Goal: Task Accomplishment & Management: Use online tool/utility

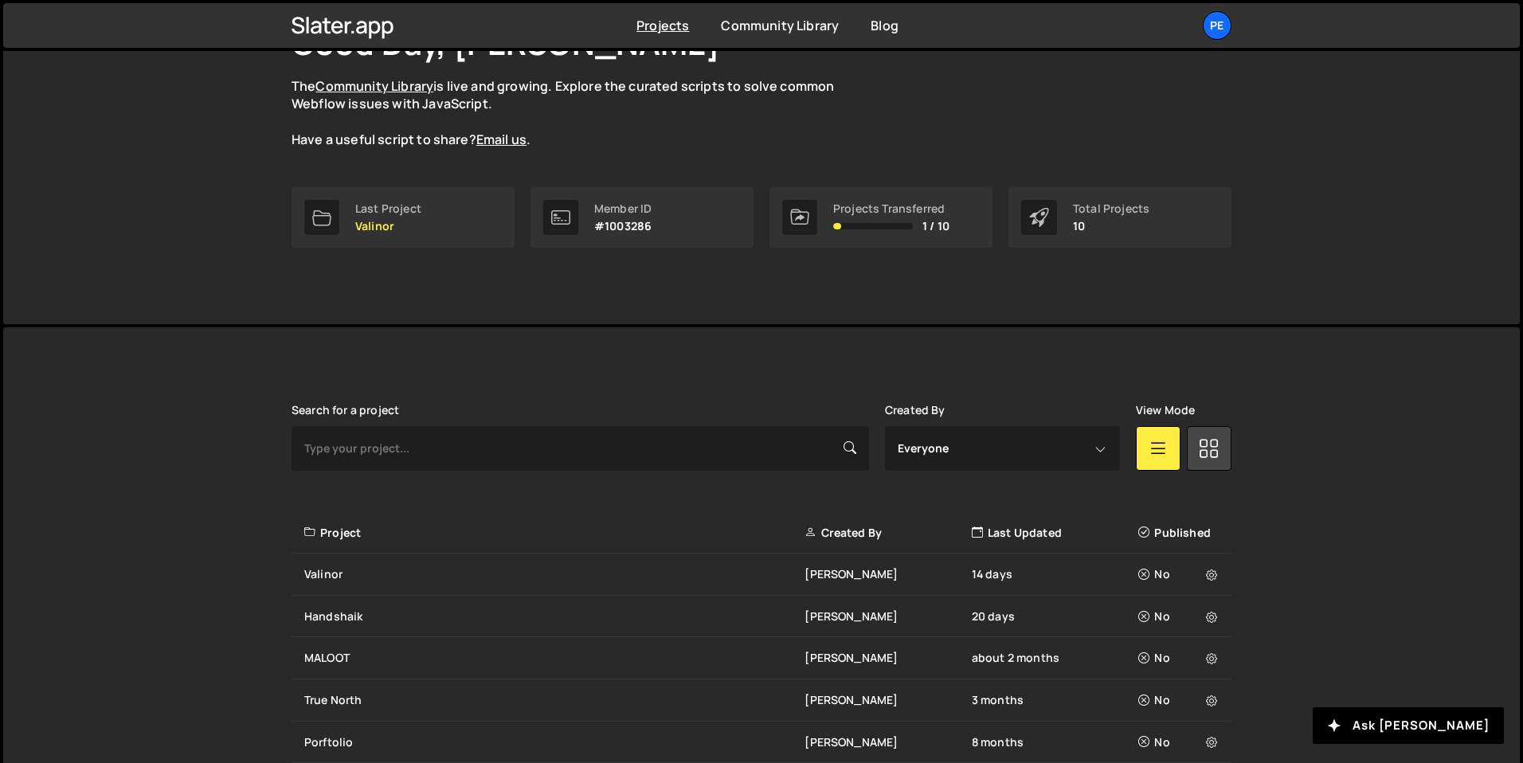
scroll to position [155, 0]
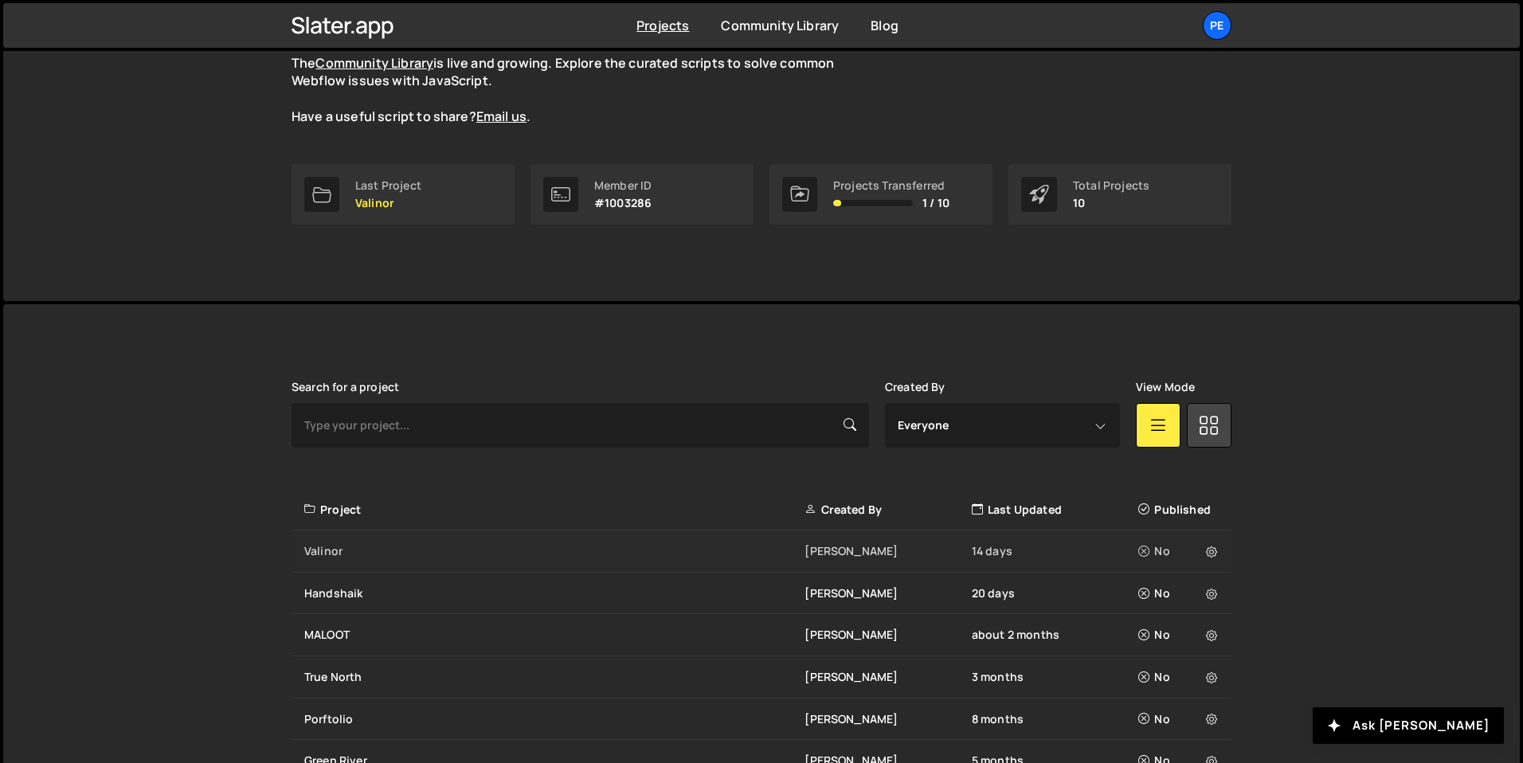
click at [381, 567] on div "Valinor Eliot BESSON 14 days No" at bounding box center [762, 552] width 940 height 42
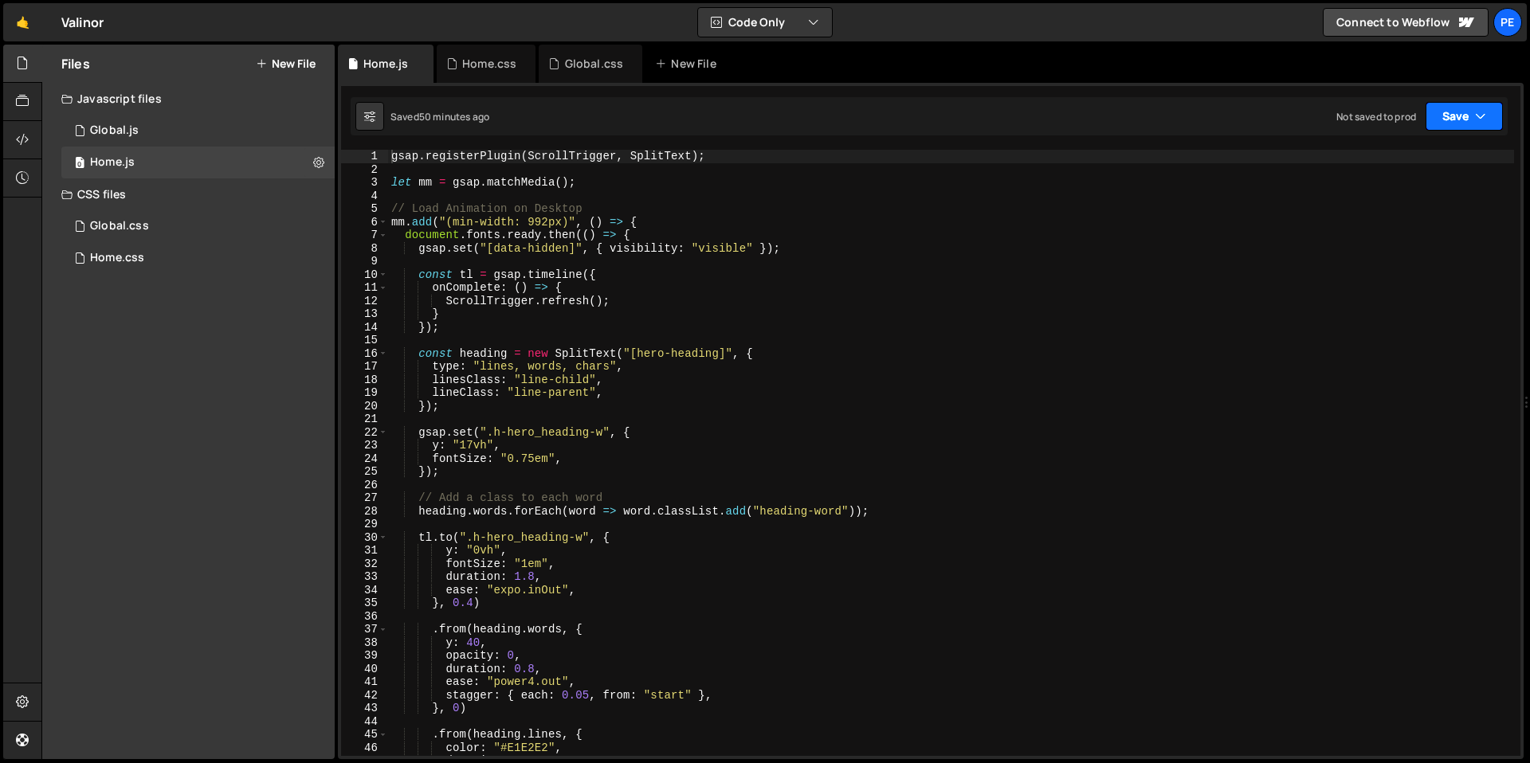
click at [1450, 116] on button "Save" at bounding box center [1463, 116] width 77 height 29
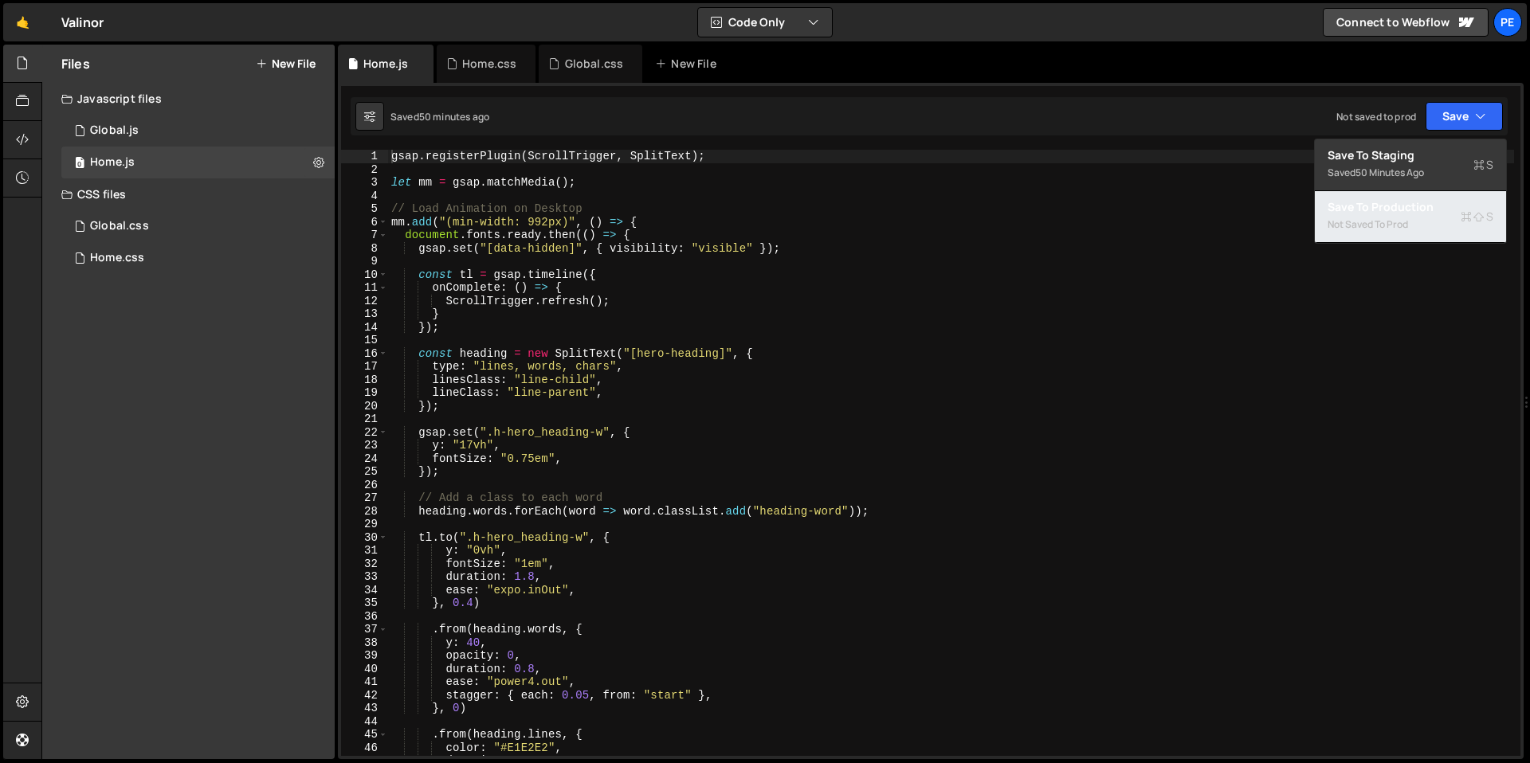
click at [1394, 225] on div "Not saved to prod" at bounding box center [1410, 224] width 166 height 19
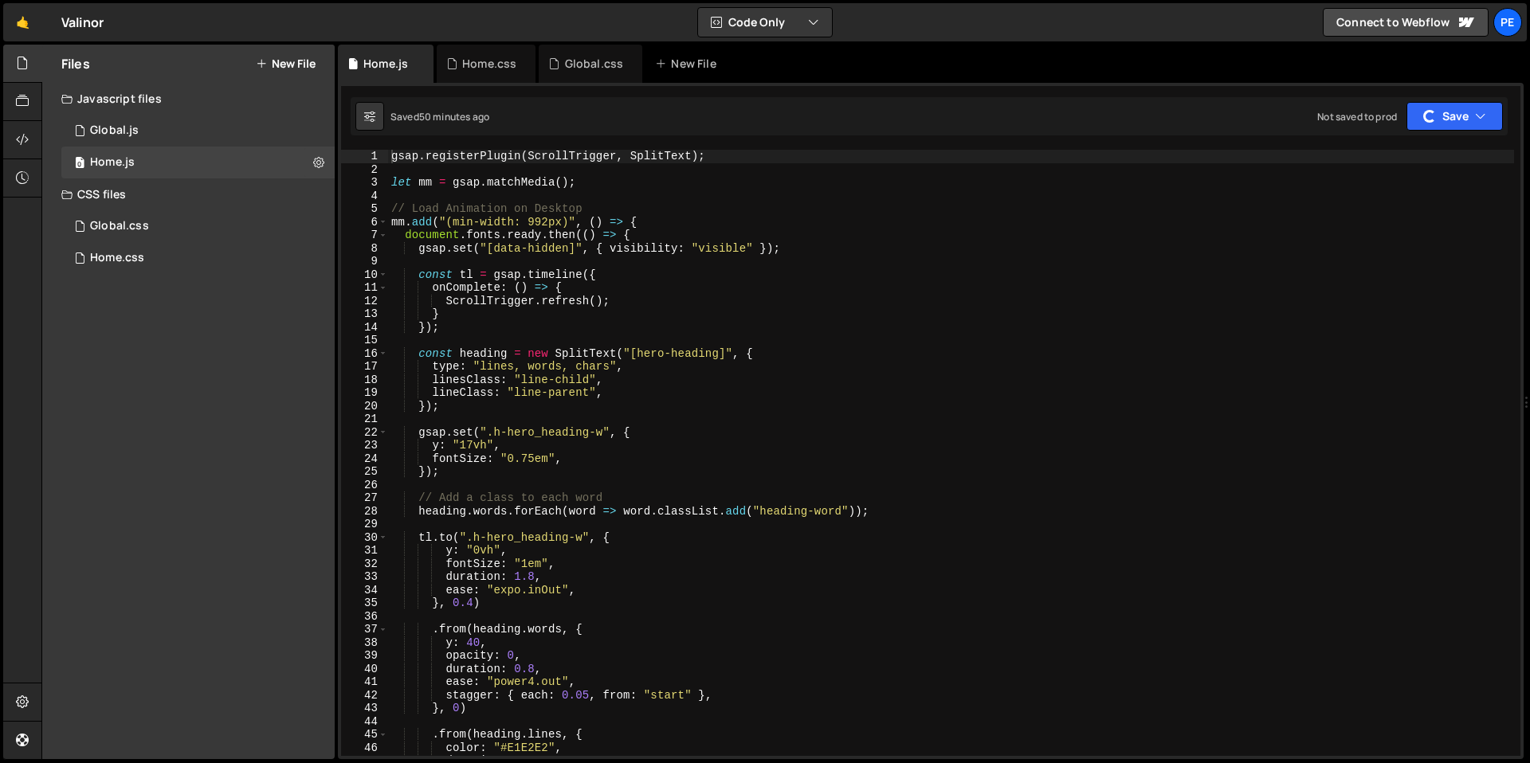
type textarea "document.fonts.ready.then(() => {"
click at [1382, 229] on div "gsap . registerPlugin ( ScrollTrigger , SplitText ) ; let mm = gsap . matchMedi…" at bounding box center [951, 466] width 1126 height 633
click at [494, 68] on div "Home.css" at bounding box center [489, 64] width 54 height 16
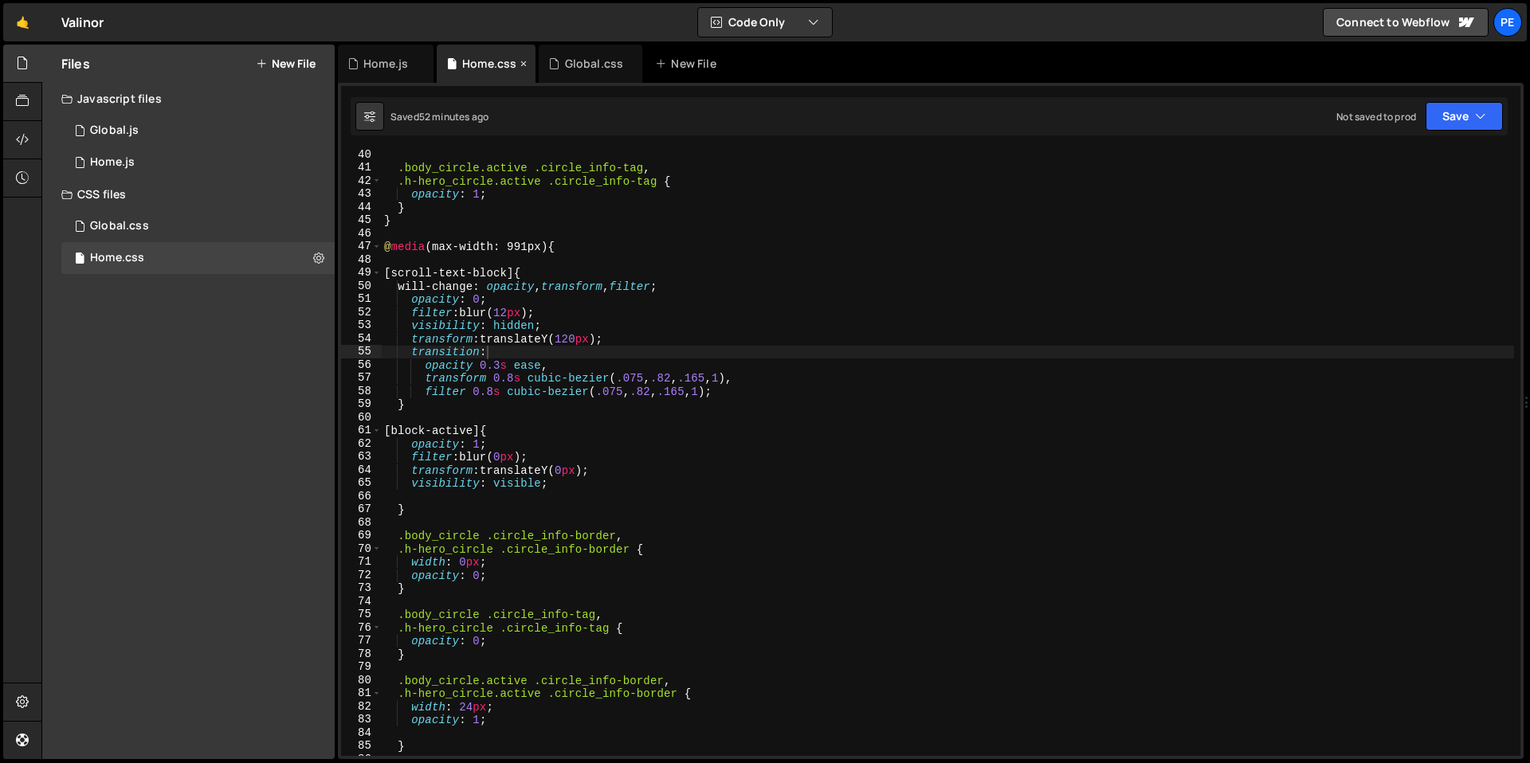
scroll to position [514, 0]
click at [1468, 122] on button "Save" at bounding box center [1463, 116] width 77 height 29
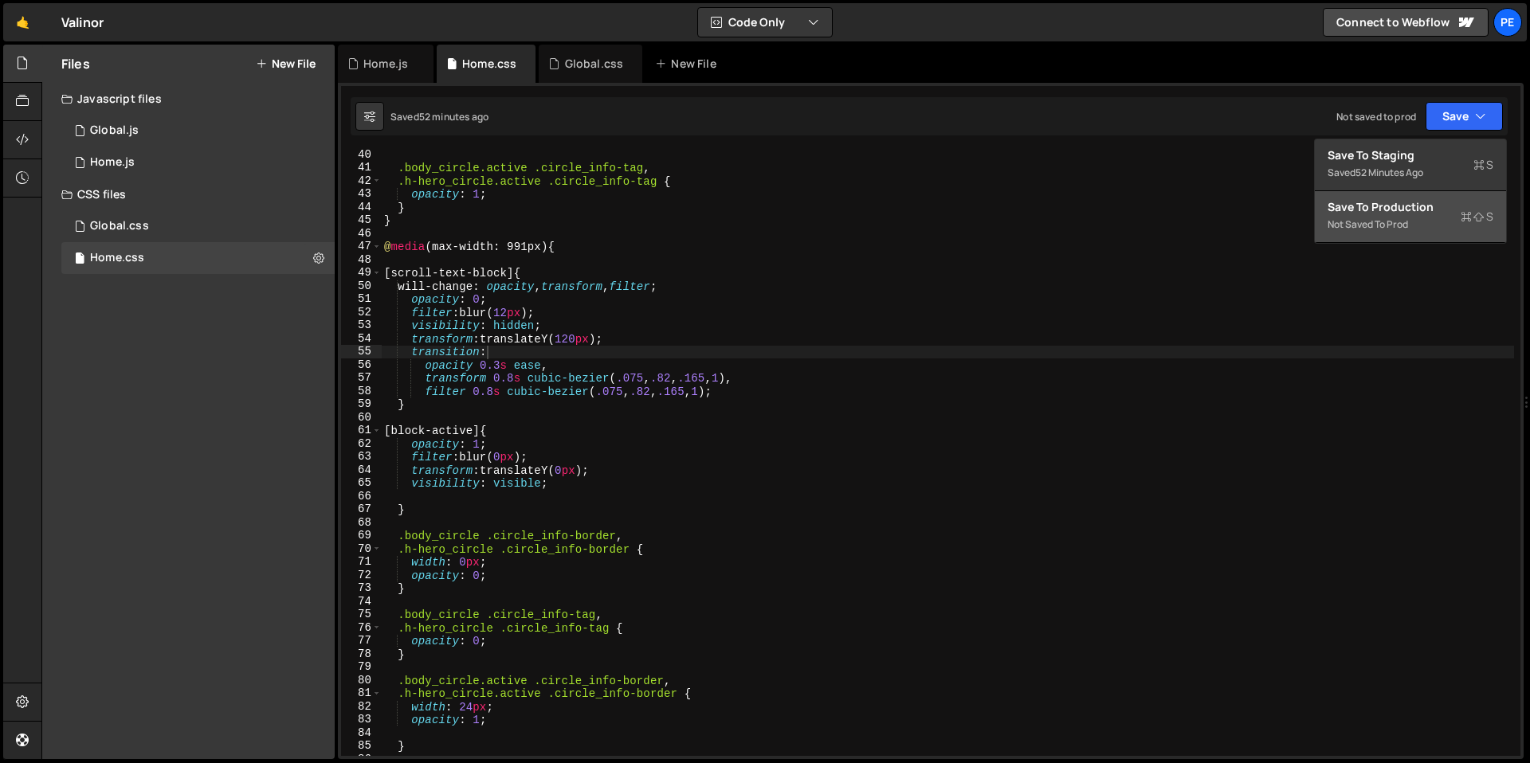
click at [1378, 215] on div "Not saved to prod" at bounding box center [1410, 224] width 166 height 19
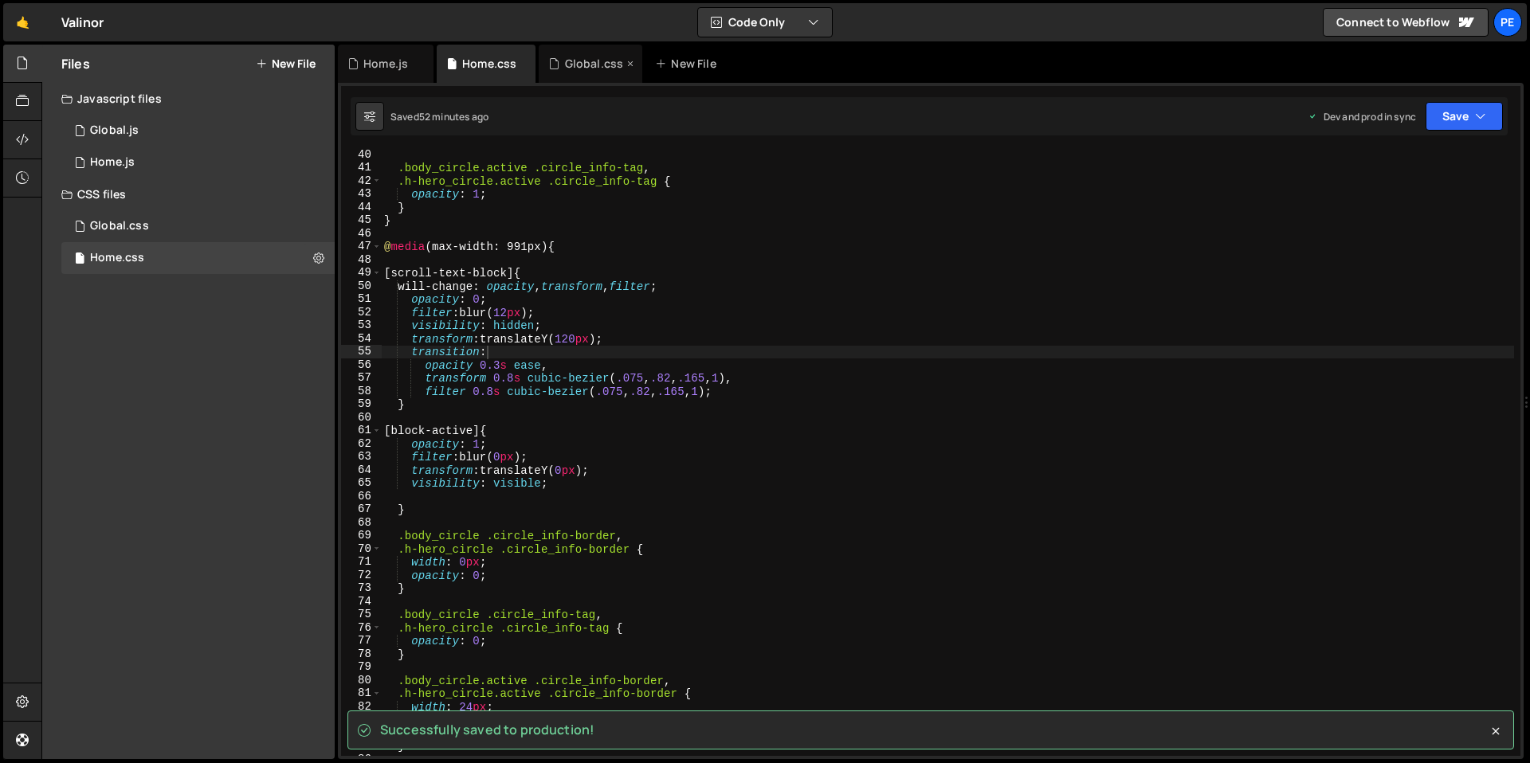
click at [593, 62] on div "Global.css" at bounding box center [594, 64] width 59 height 16
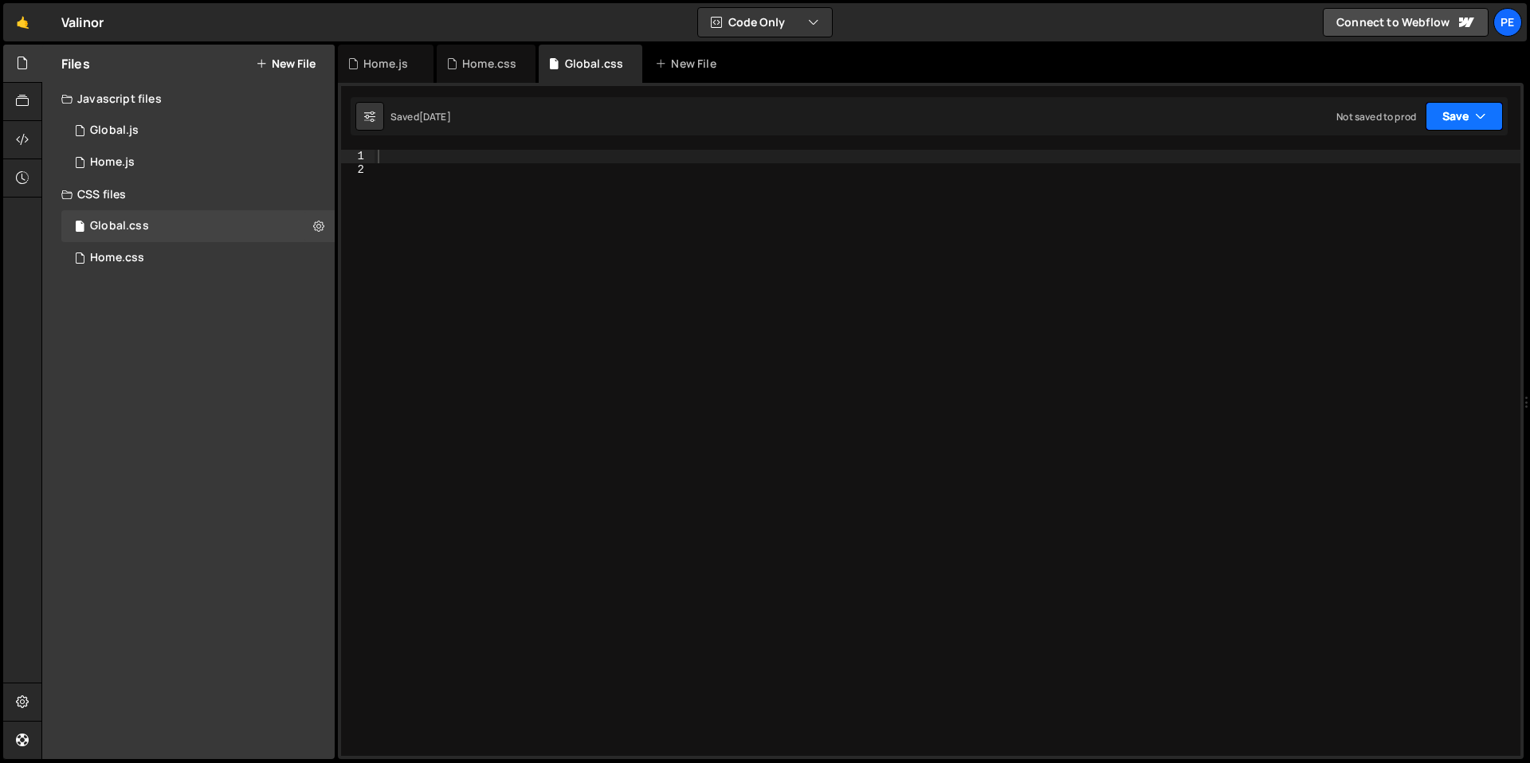
click at [1492, 108] on button "Save" at bounding box center [1463, 116] width 77 height 29
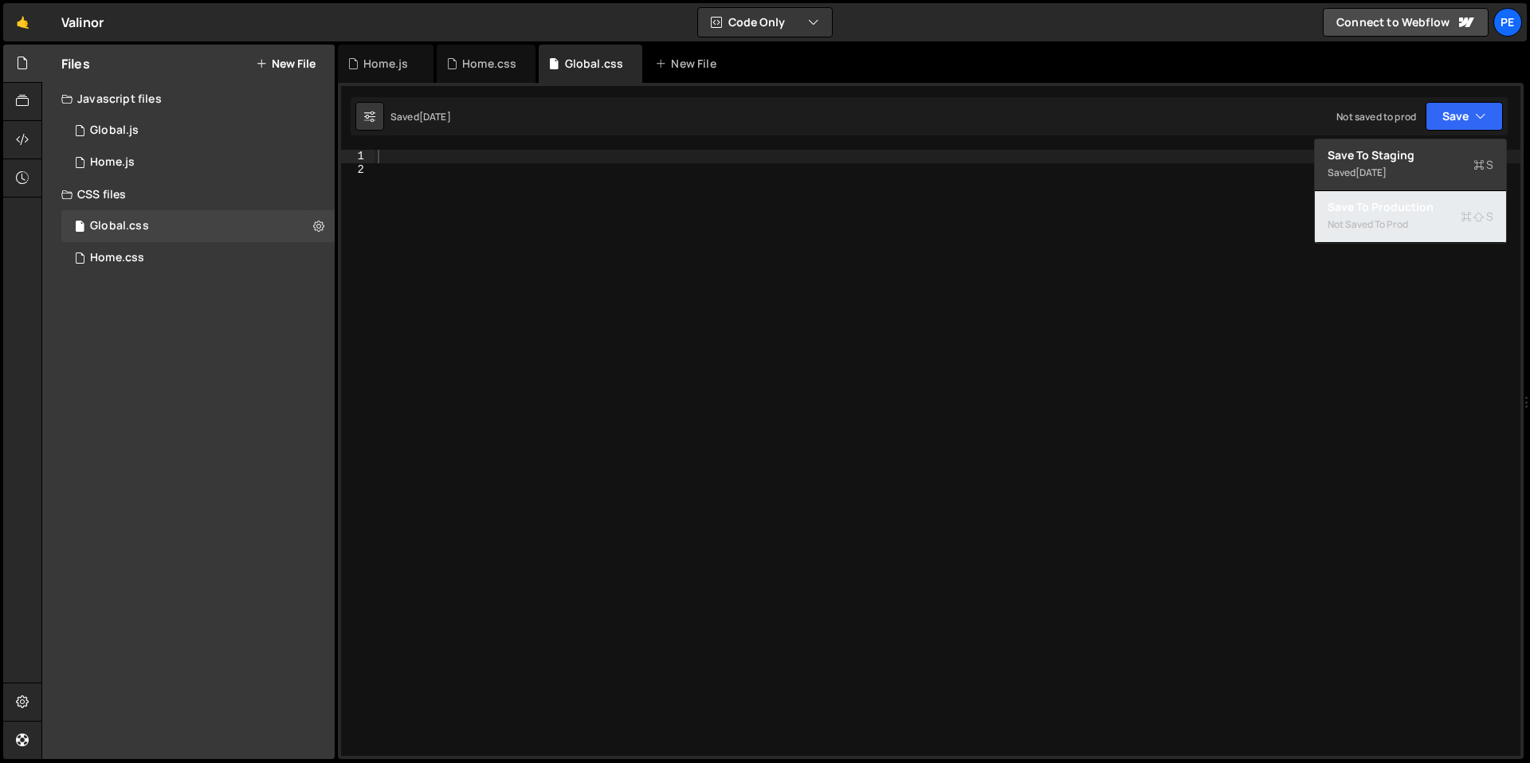
drag, startPoint x: 1354, startPoint y: 227, endPoint x: 1363, endPoint y: 225, distance: 9.7
click at [1354, 227] on div "Not saved to prod" at bounding box center [1410, 224] width 166 height 19
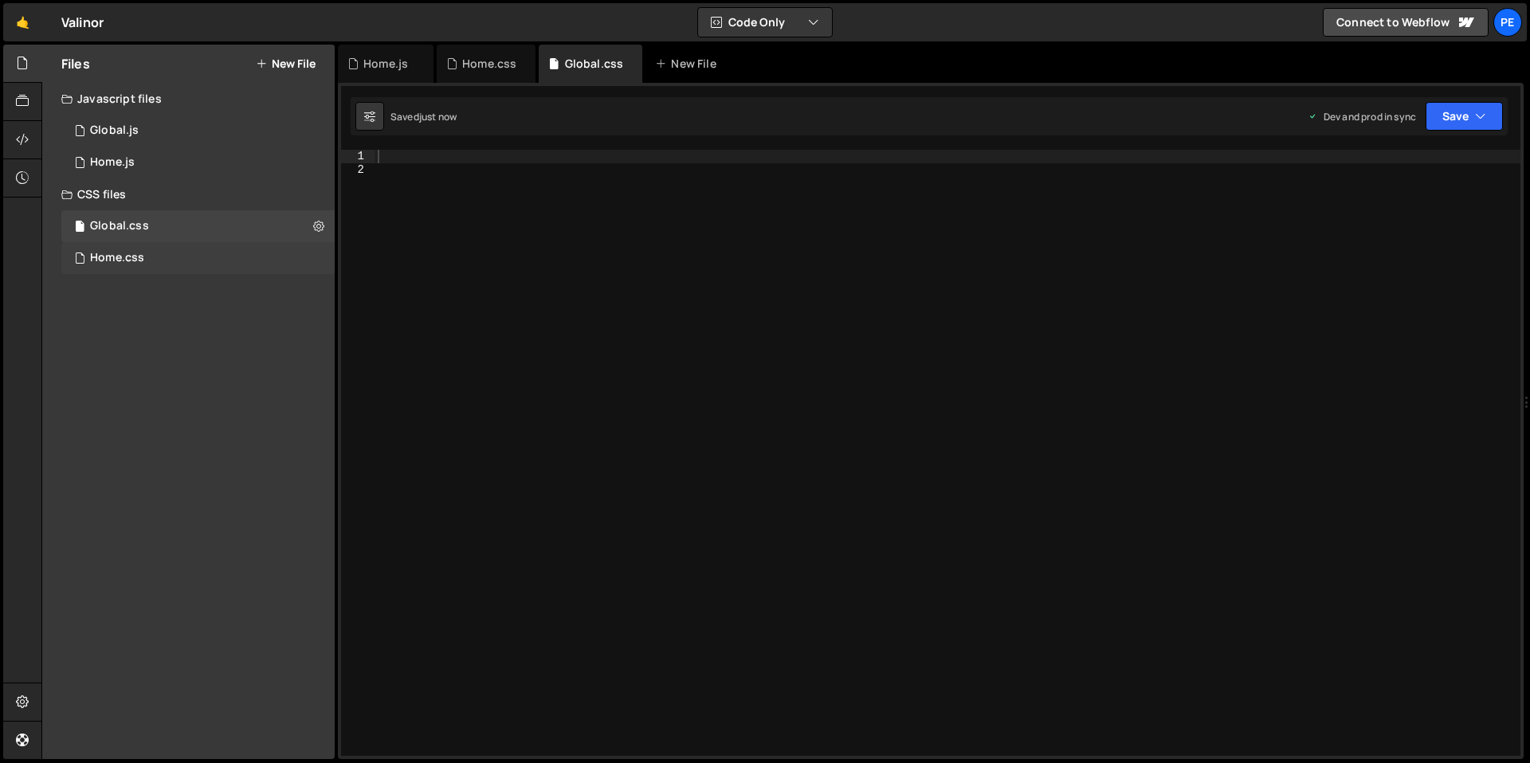
click at [127, 261] on div "Home.css" at bounding box center [117, 258] width 54 height 14
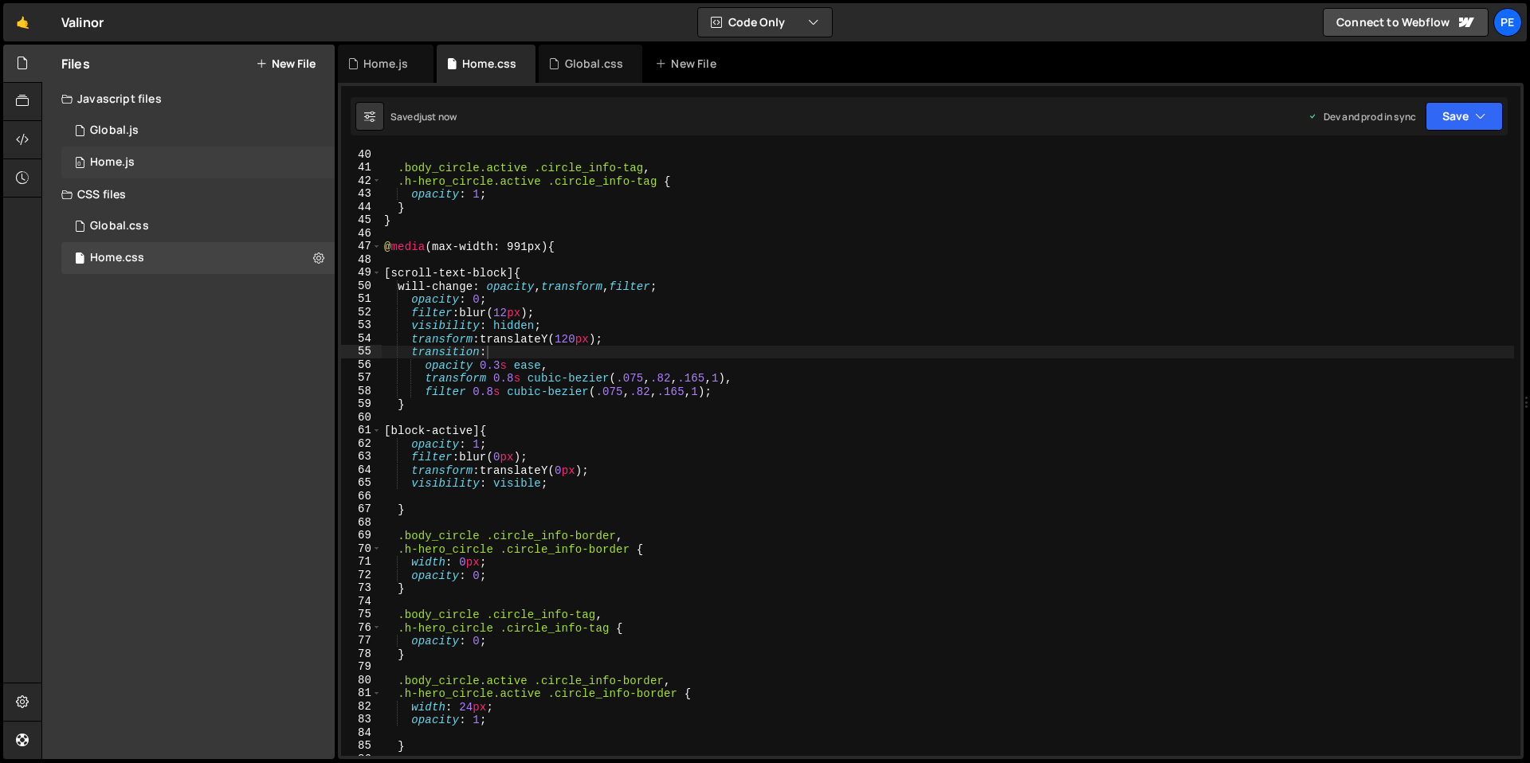
click at [155, 151] on div "0 Home.js 0" at bounding box center [197, 163] width 273 height 32
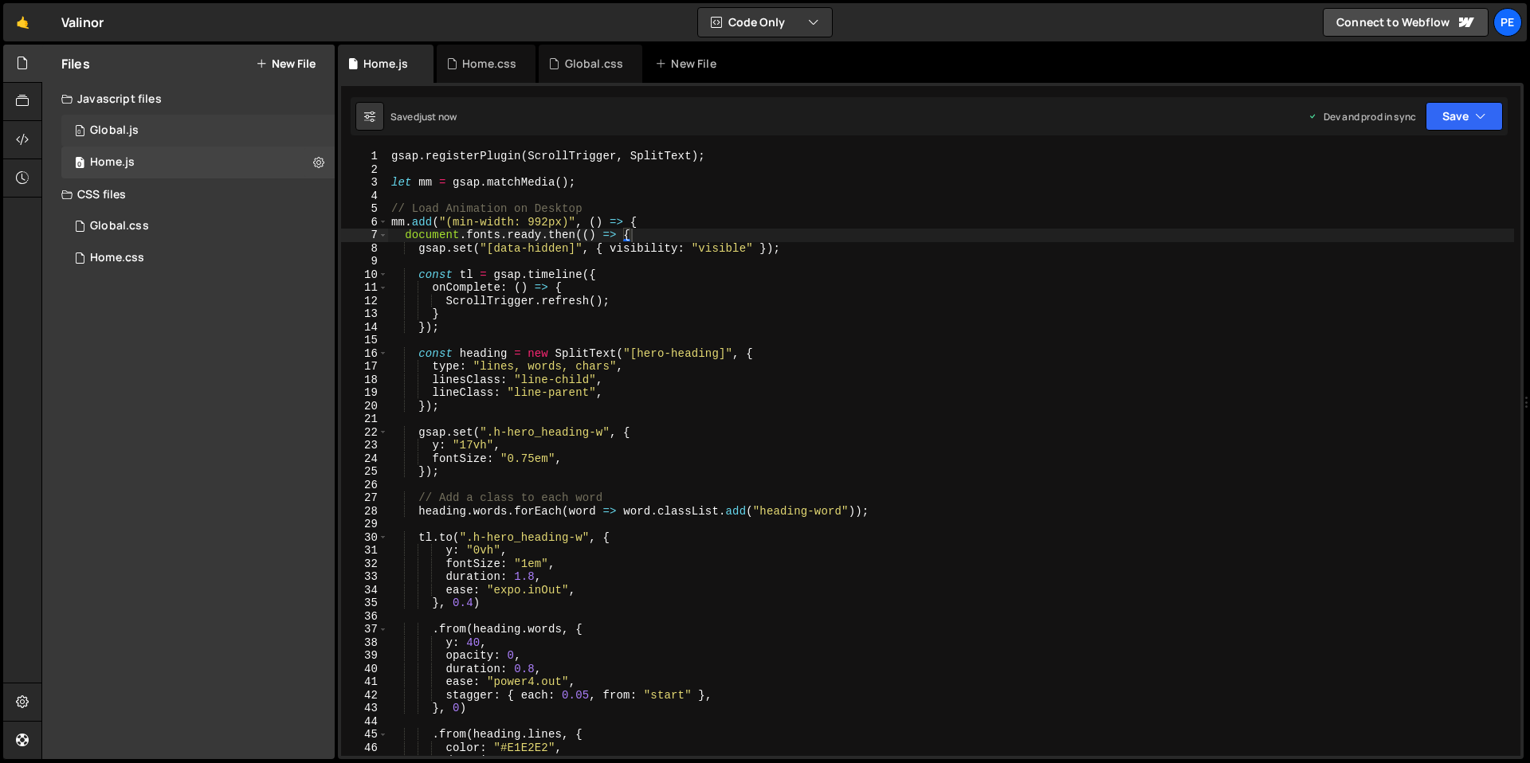
click at [139, 125] on div "0 Global.js 0" at bounding box center [197, 131] width 273 height 32
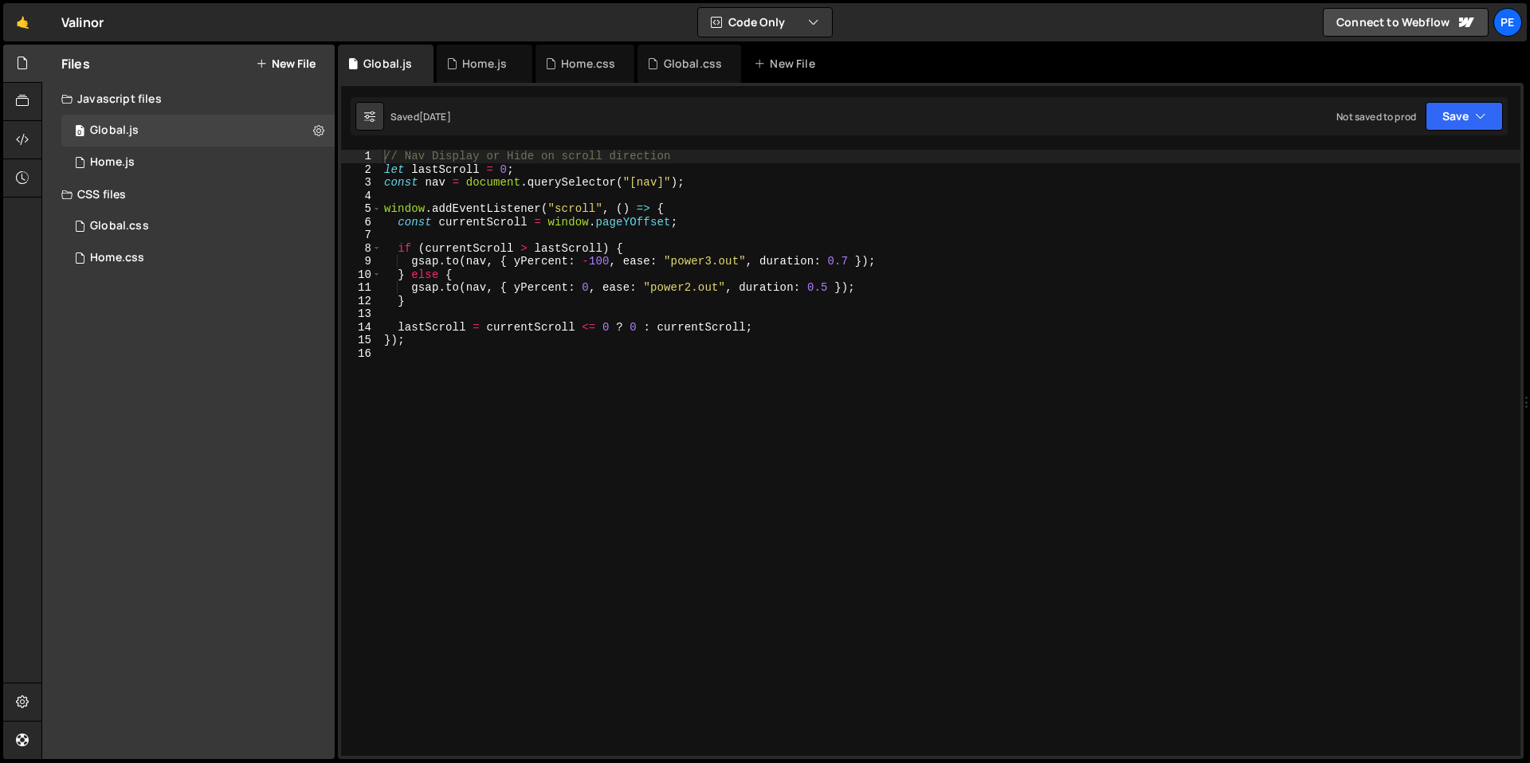
click at [1444, 135] on div "Saved 1 day ago Not saved to prod Upgrade to Edit Save Save to Staging S Saved …" at bounding box center [929, 116] width 1157 height 38
click at [1446, 121] on button "Save" at bounding box center [1463, 116] width 77 height 29
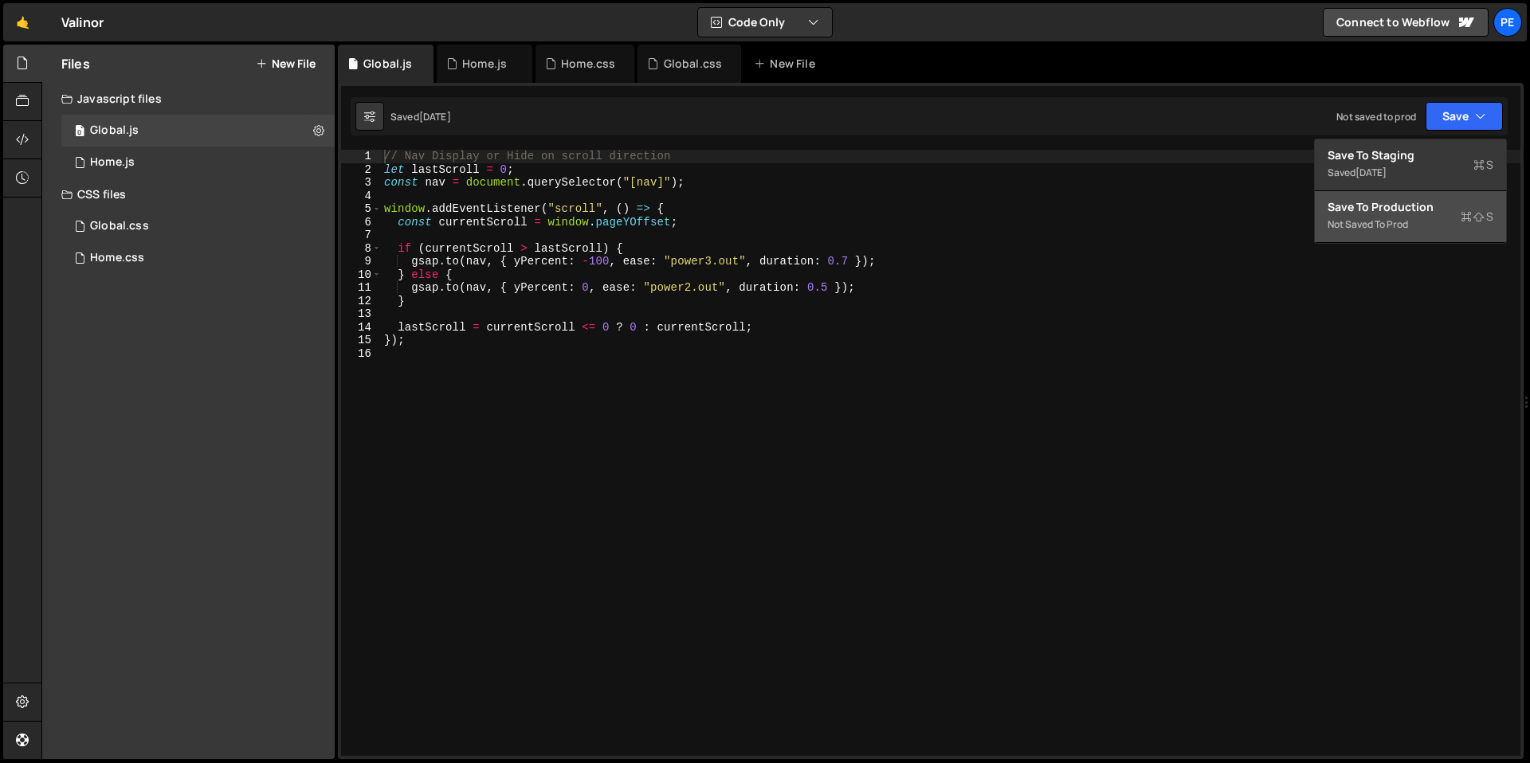
click at [1397, 214] on div "Save to Production S" at bounding box center [1410, 207] width 166 height 16
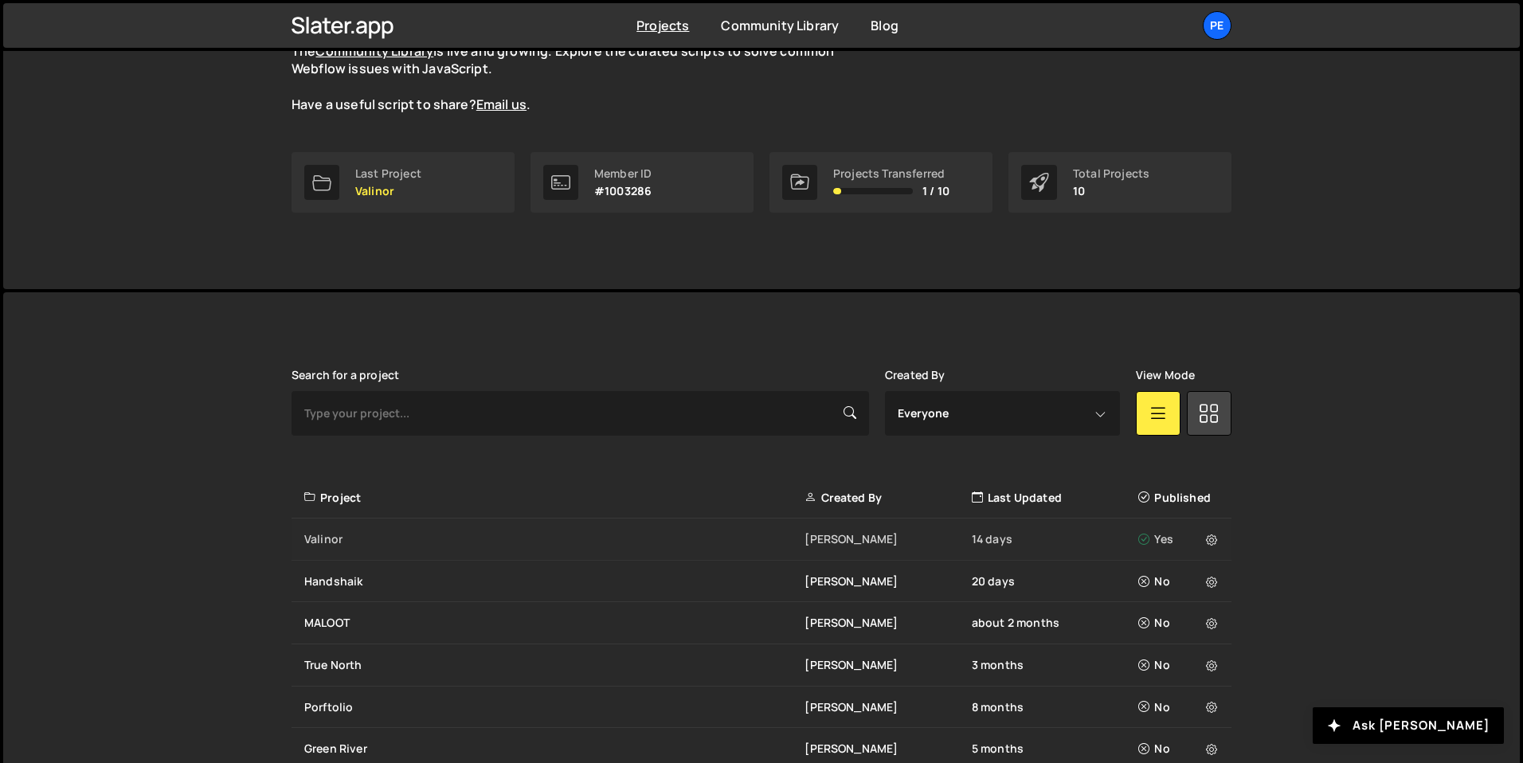
click at [345, 529] on div "[PERSON_NAME] 14 days Yes" at bounding box center [762, 540] width 940 height 42
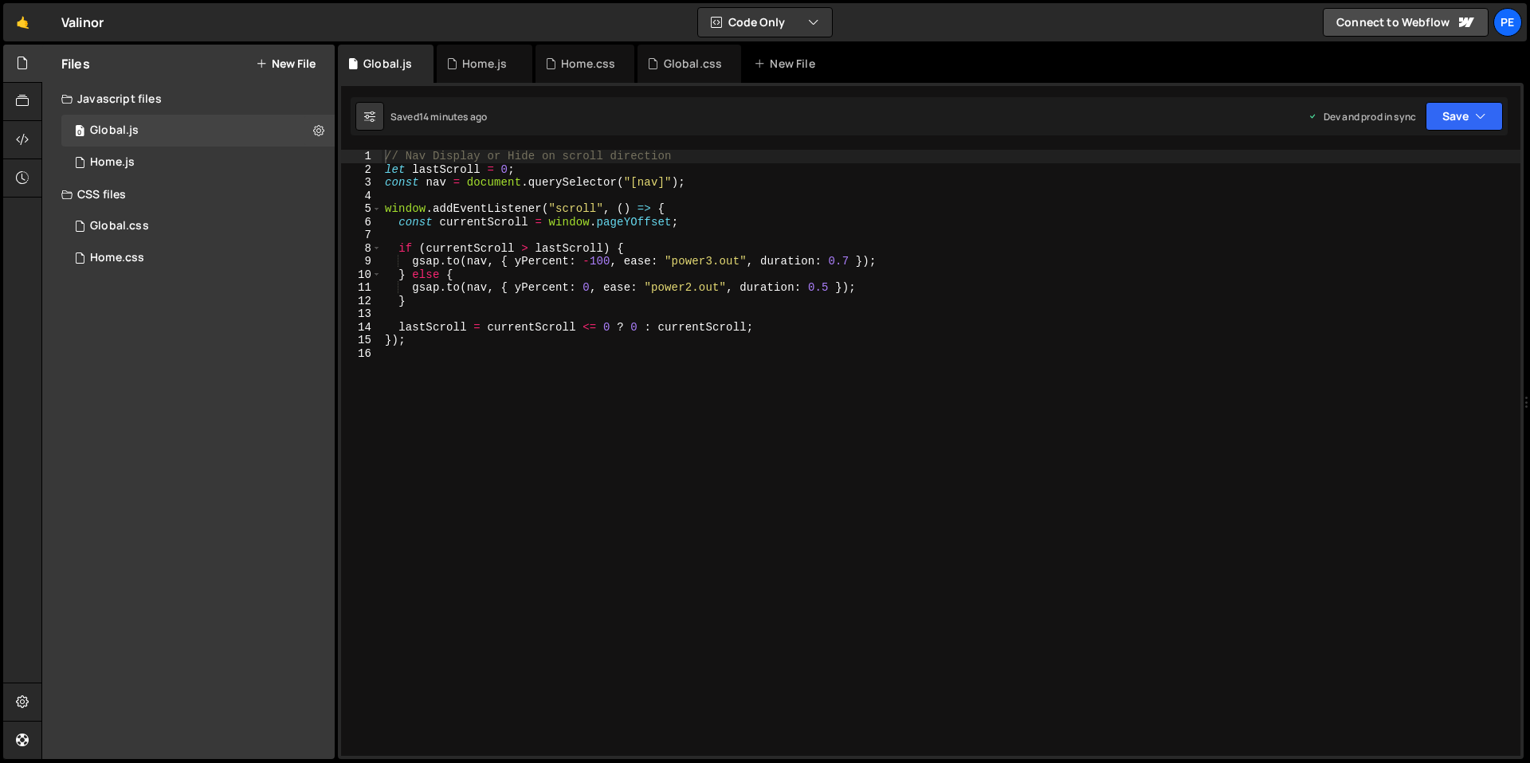
click at [438, 412] on div "// Nav Display or Hide on scroll direction let lastScroll = 0 ; const nav = doc…" at bounding box center [951, 466] width 1139 height 633
click at [584, 62] on div "Home.css" at bounding box center [588, 64] width 54 height 16
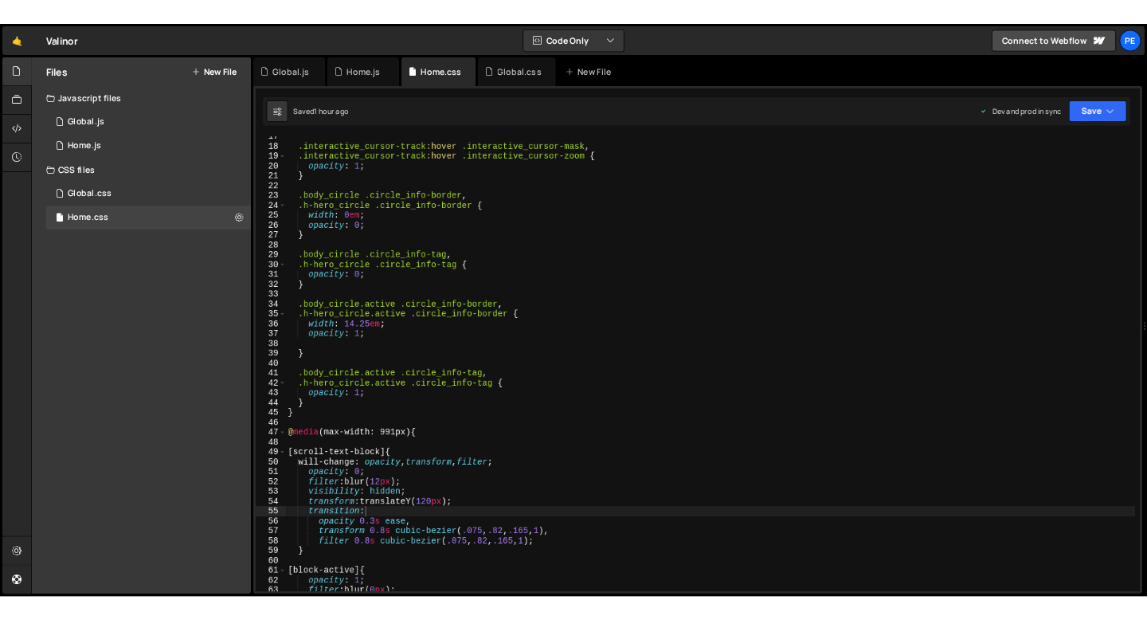
scroll to position [217, 0]
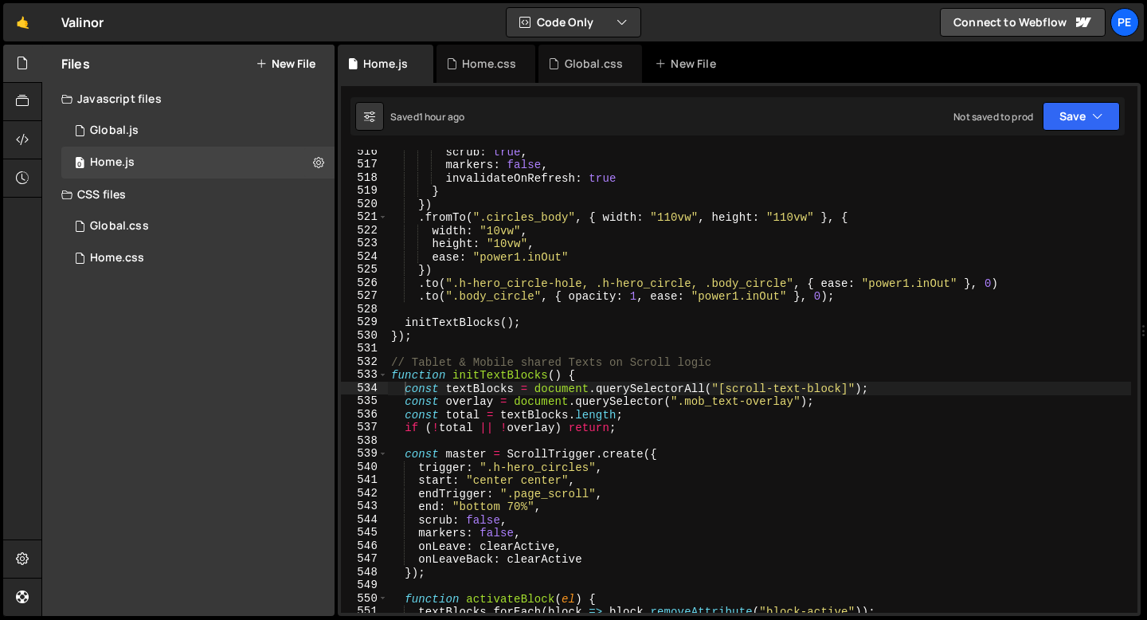
scroll to position [6776, 0]
